Goal: Information Seeking & Learning: Learn about a topic

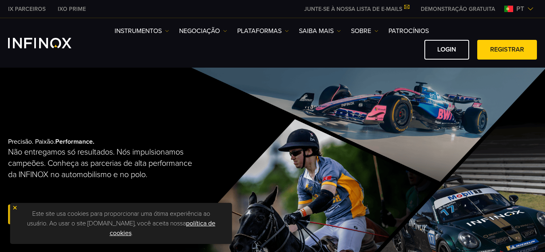
click at [17, 206] on img at bounding box center [15, 208] width 6 height 6
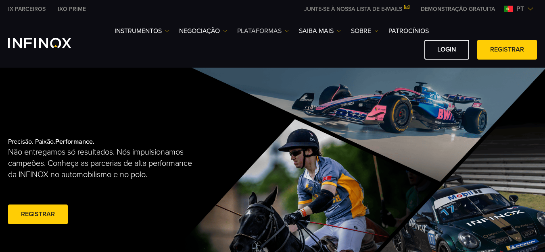
click at [283, 27] on link "PLATAFORMAS" at bounding box center [263, 31] width 52 height 10
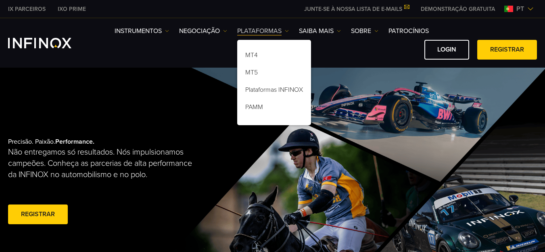
click at [283, 27] on link "PLATAFORMAS" at bounding box center [263, 31] width 52 height 10
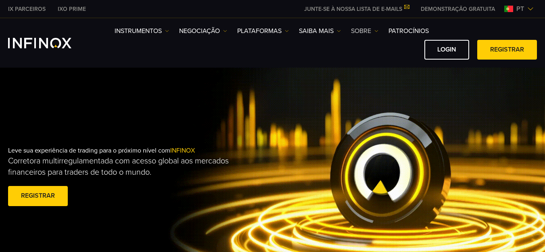
click at [371, 30] on link "SOBRE" at bounding box center [364, 31] width 27 height 10
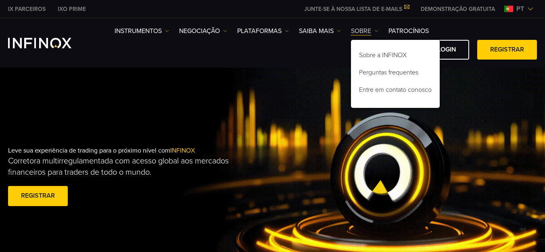
click at [373, 30] on link "SOBRE" at bounding box center [364, 31] width 27 height 10
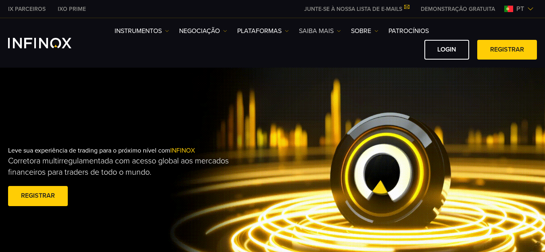
click at [328, 31] on link "Saiba mais" at bounding box center [320, 31] width 42 height 10
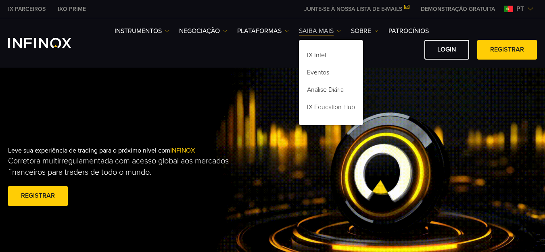
click at [329, 31] on link "Saiba mais" at bounding box center [320, 31] width 42 height 10
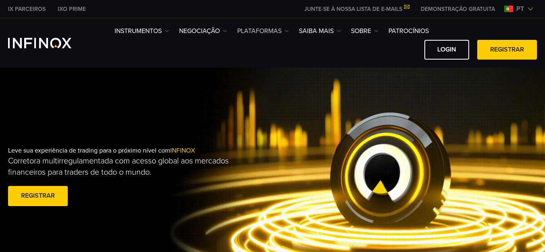
click at [259, 29] on link "PLATAFORMAS" at bounding box center [263, 31] width 52 height 10
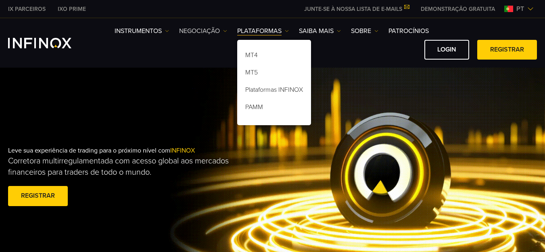
click at [209, 34] on link "NEGOCIAÇÃO" at bounding box center [203, 31] width 48 height 10
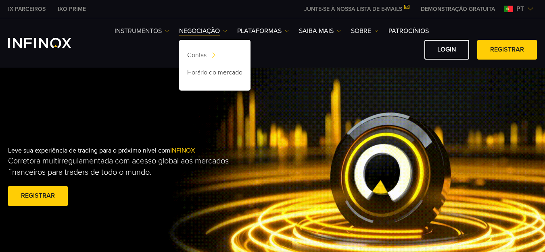
click at [156, 35] on link "Instrumentos" at bounding box center [142, 31] width 54 height 10
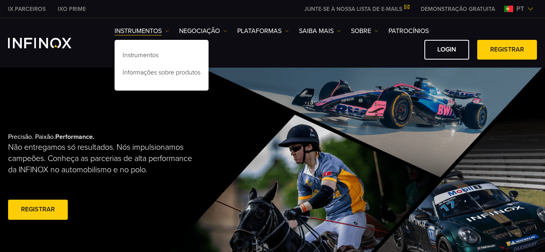
click at [182, 4] on div "IX PARCEIROS IXO PRIME JUNTE-SE À NOSSA LISTA DE E-MAILS Nunca perca uma oportu…" at bounding box center [272, 9] width 529 height 18
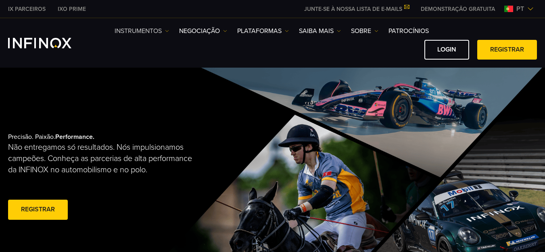
click at [166, 29] on link "Instrumentos" at bounding box center [142, 31] width 54 height 10
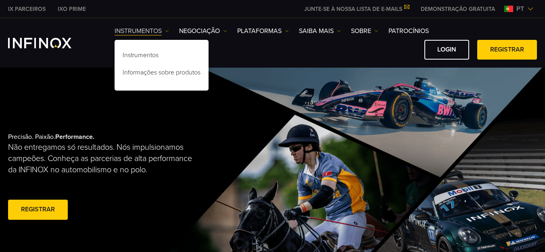
click at [161, 29] on link "Instrumentos" at bounding box center [142, 31] width 54 height 10
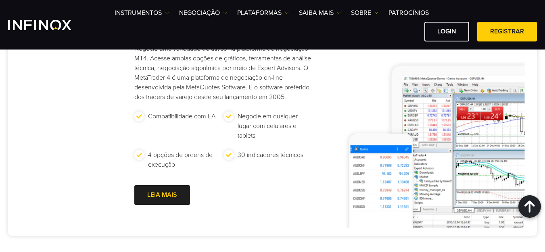
scroll to position [363, 0]
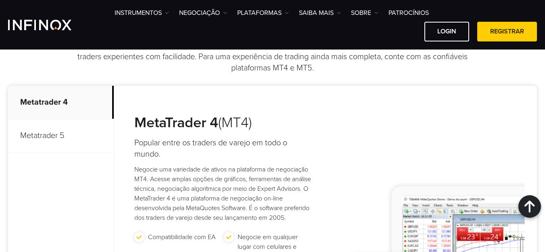
drag, startPoint x: 59, startPoint y: 142, endPoint x: 63, endPoint y: 66, distance: 75.9
click at [58, 142] on p "Metatrader 5" at bounding box center [61, 135] width 106 height 33
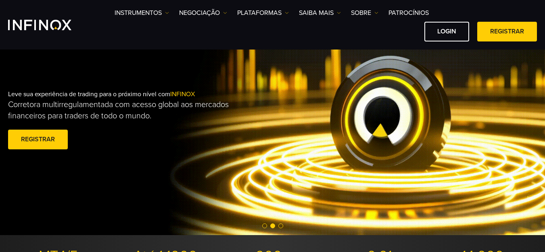
scroll to position [40, 0]
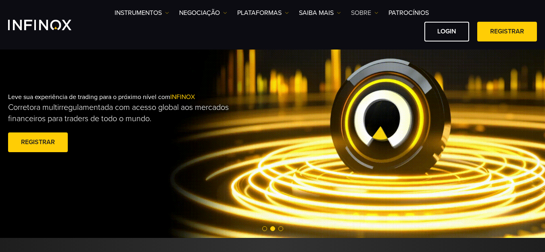
click at [359, 13] on link "SOBRE" at bounding box center [364, 13] width 27 height 10
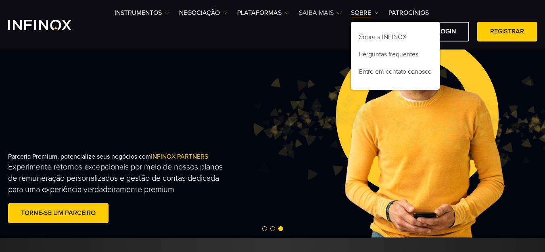
click at [318, 12] on link "Saiba mais" at bounding box center [320, 13] width 42 height 10
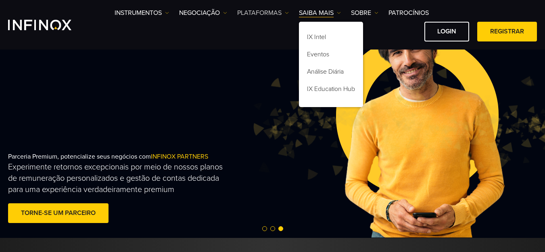
click at [257, 13] on link "PLATAFORMAS" at bounding box center [263, 13] width 52 height 10
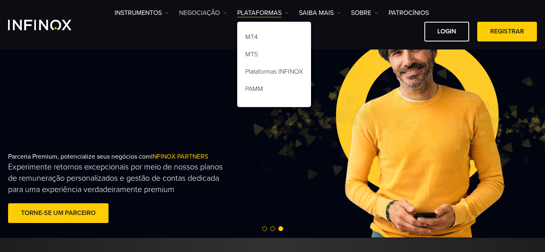
click at [214, 12] on link "NEGOCIAÇÃO" at bounding box center [203, 13] width 48 height 10
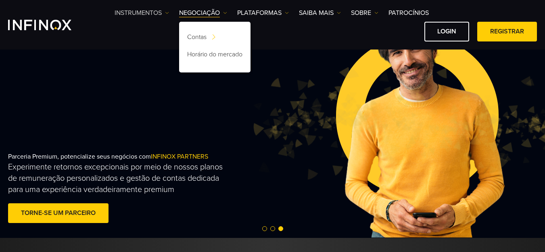
click at [154, 11] on link "Instrumentos" at bounding box center [142, 13] width 54 height 10
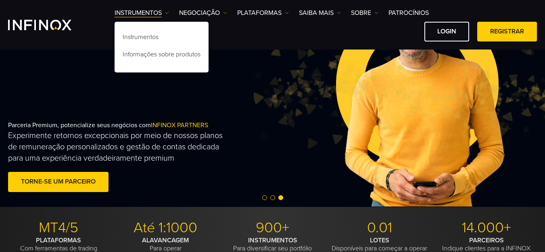
scroll to position [81, 0]
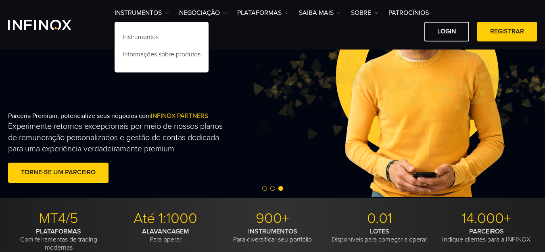
click at [294, 35] on div "Login Registrar" at bounding box center [326, 32] width 422 height 20
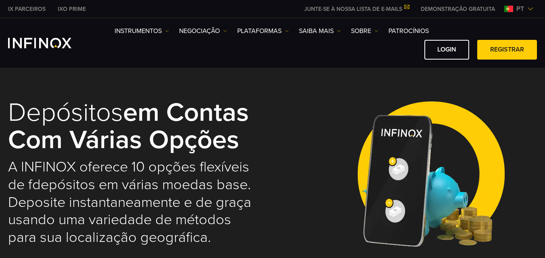
select select "***"
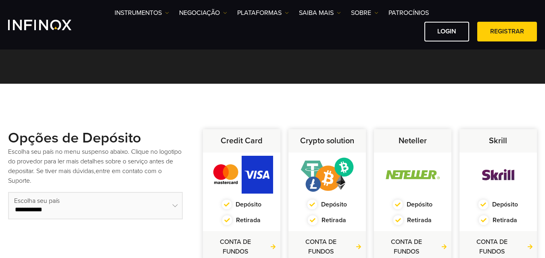
scroll to position [202, 0]
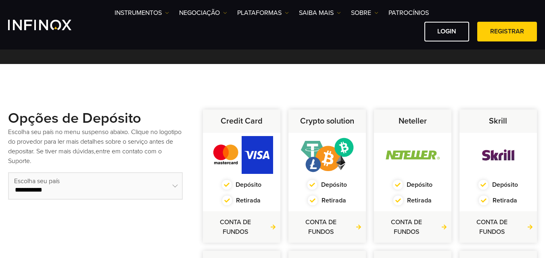
click at [119, 187] on select "**********" at bounding box center [95, 186] width 175 height 27
drag, startPoint x: 168, startPoint y: 179, endPoint x: 171, endPoint y: 190, distance: 11.7
click at [168, 179] on select "**********" at bounding box center [95, 186] width 175 height 27
click at [8, 173] on select "**********" at bounding box center [95, 186] width 175 height 27
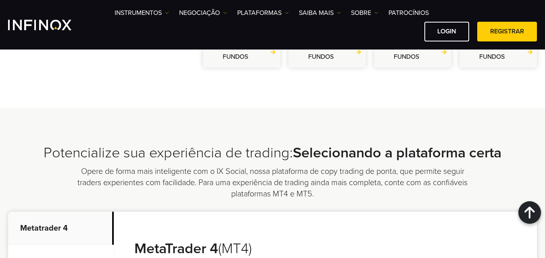
scroll to position [524, 0]
